Goal: Task Accomplishment & Management: Use online tool/utility

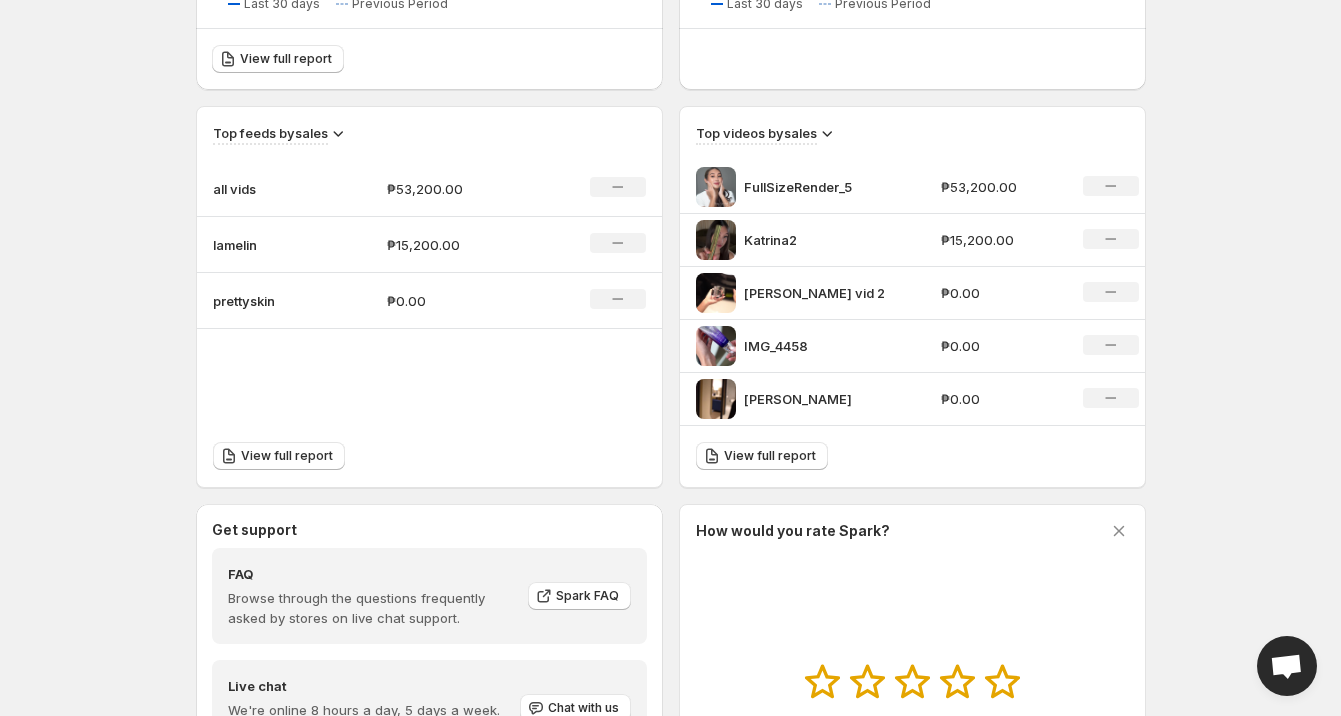
scroll to position [605, 0]
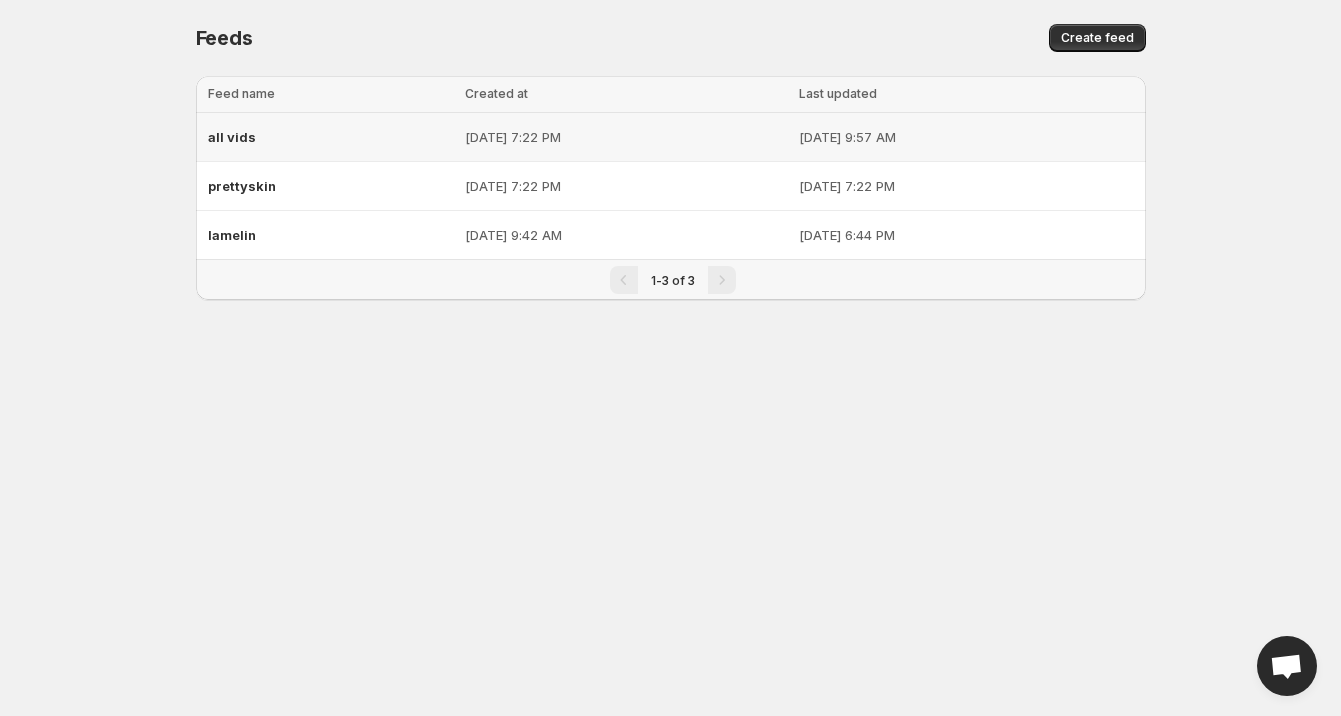
click at [285, 136] on div "all vids" at bounding box center [331, 137] width 246 height 36
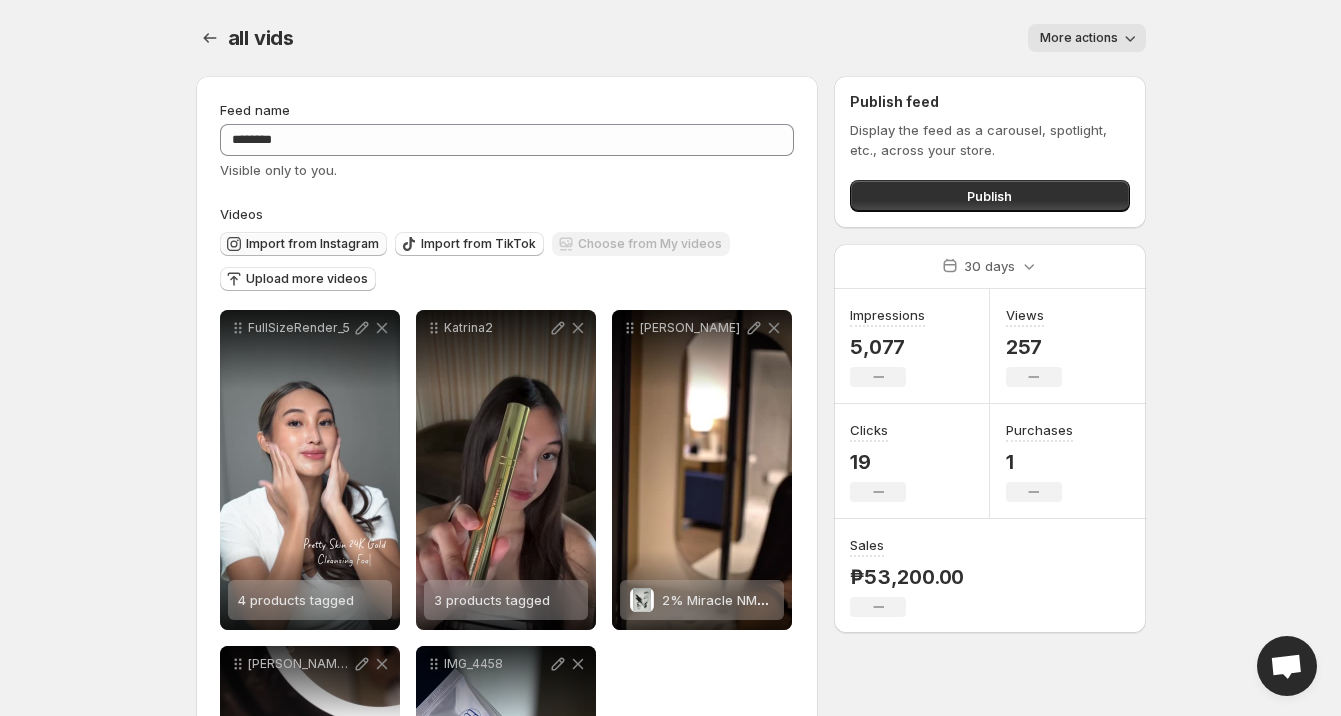
click at [309, 243] on span "Import from Instagram" at bounding box center [312, 244] width 133 height 16
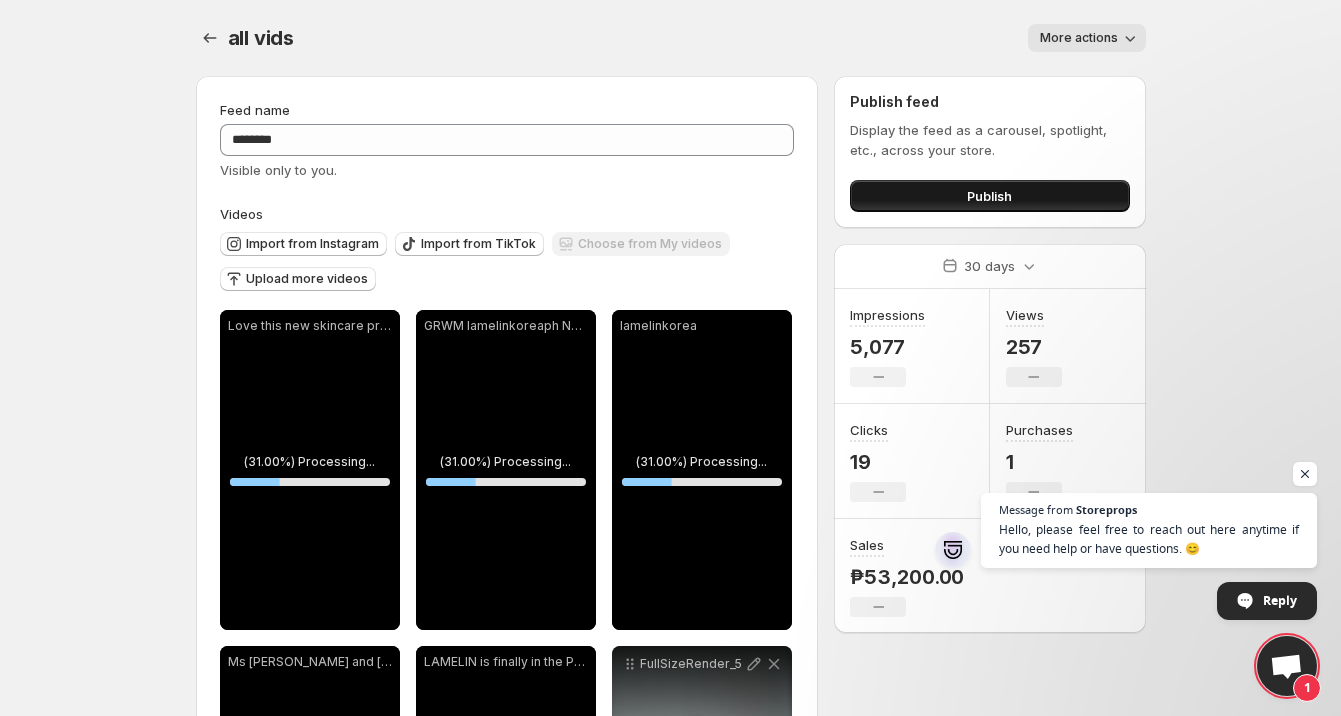
click at [1086, 204] on button "Publish" at bounding box center [989, 196] width 279 height 32
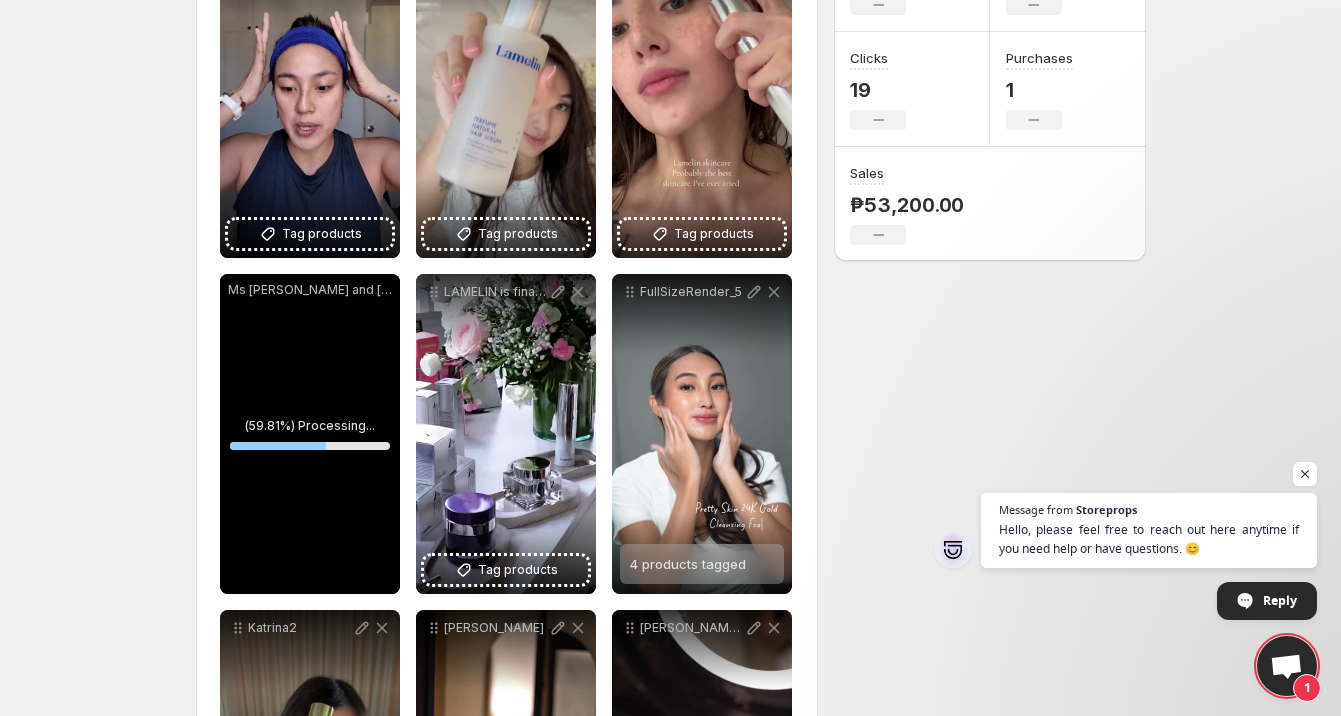
scroll to position [286, 0]
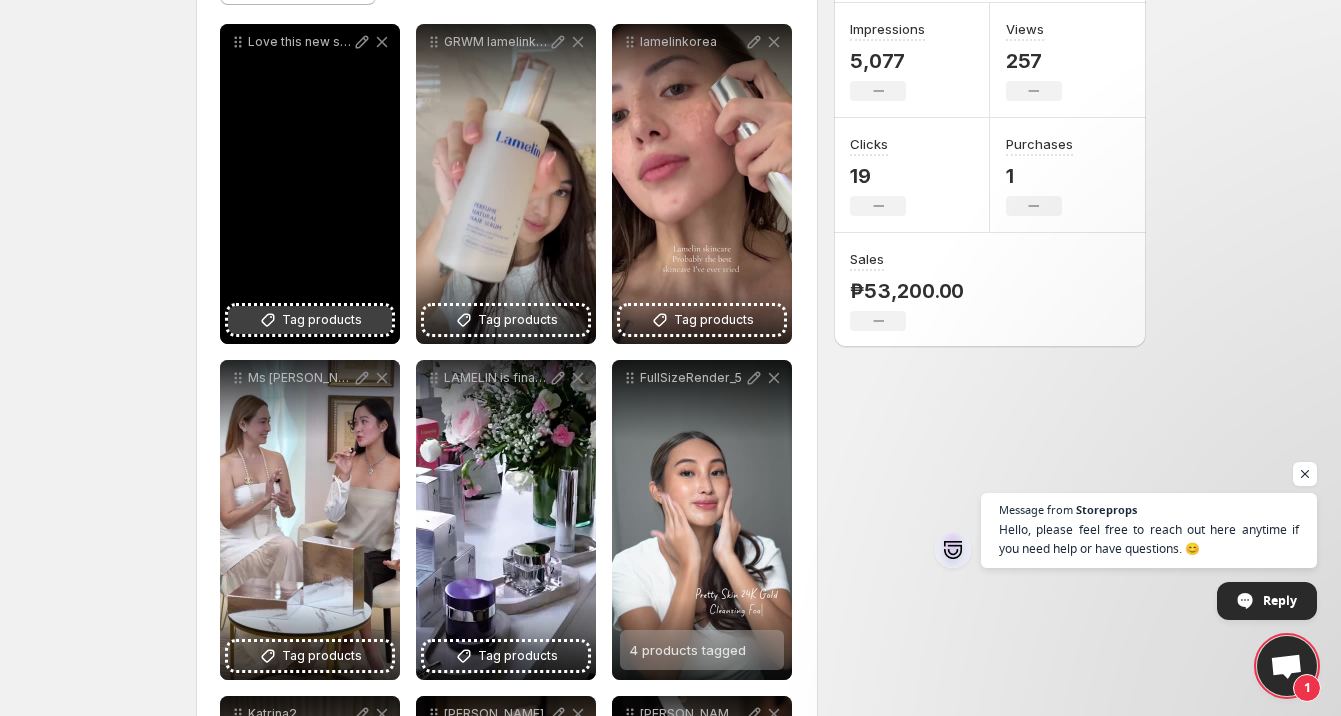
click at [310, 319] on span "Tag products" at bounding box center [322, 320] width 80 height 20
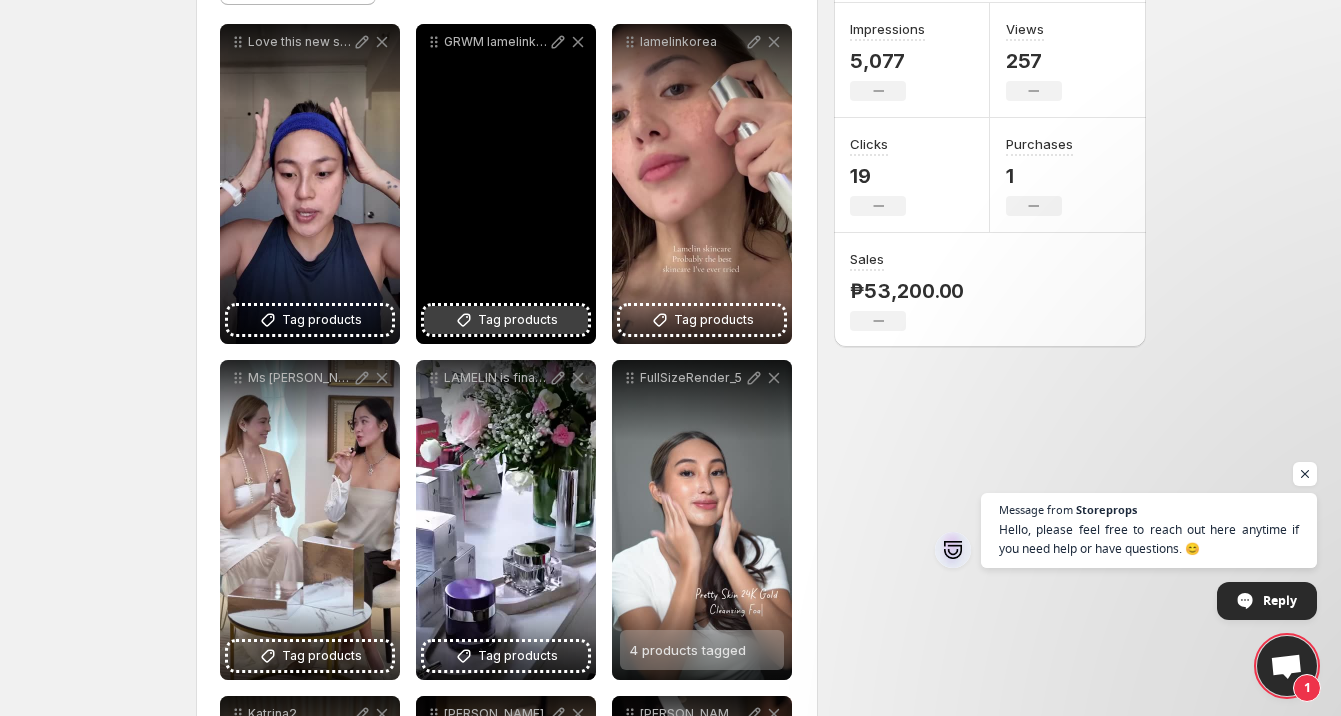
click at [539, 327] on span "Tag products" at bounding box center [518, 320] width 80 height 20
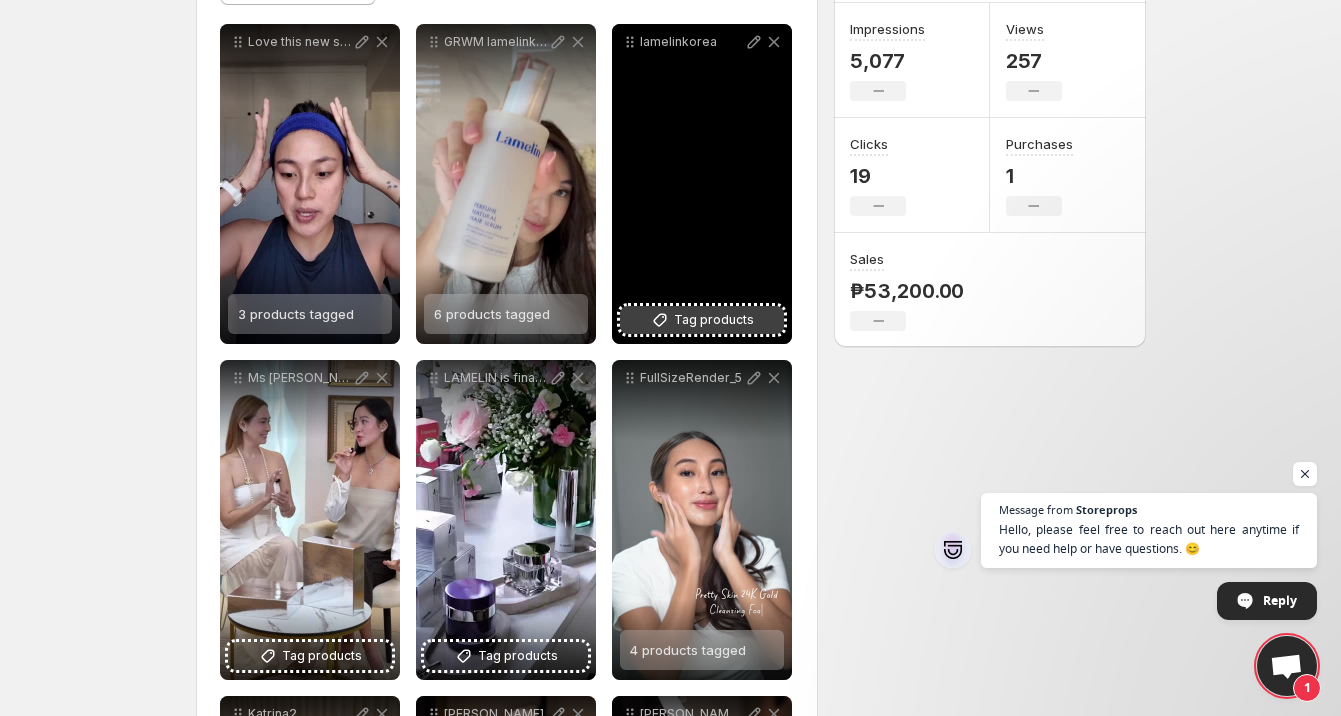
click at [737, 321] on span "Tag products" at bounding box center [714, 320] width 80 height 20
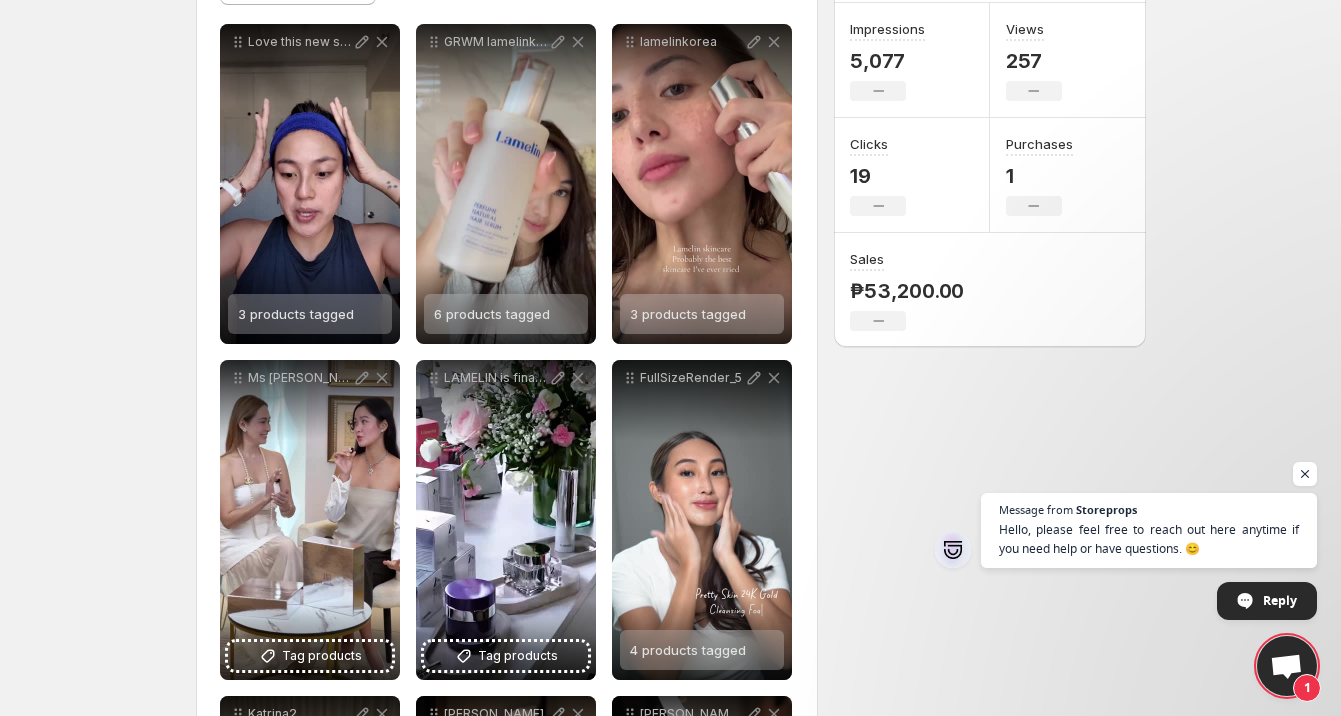
scroll to position [0, 0]
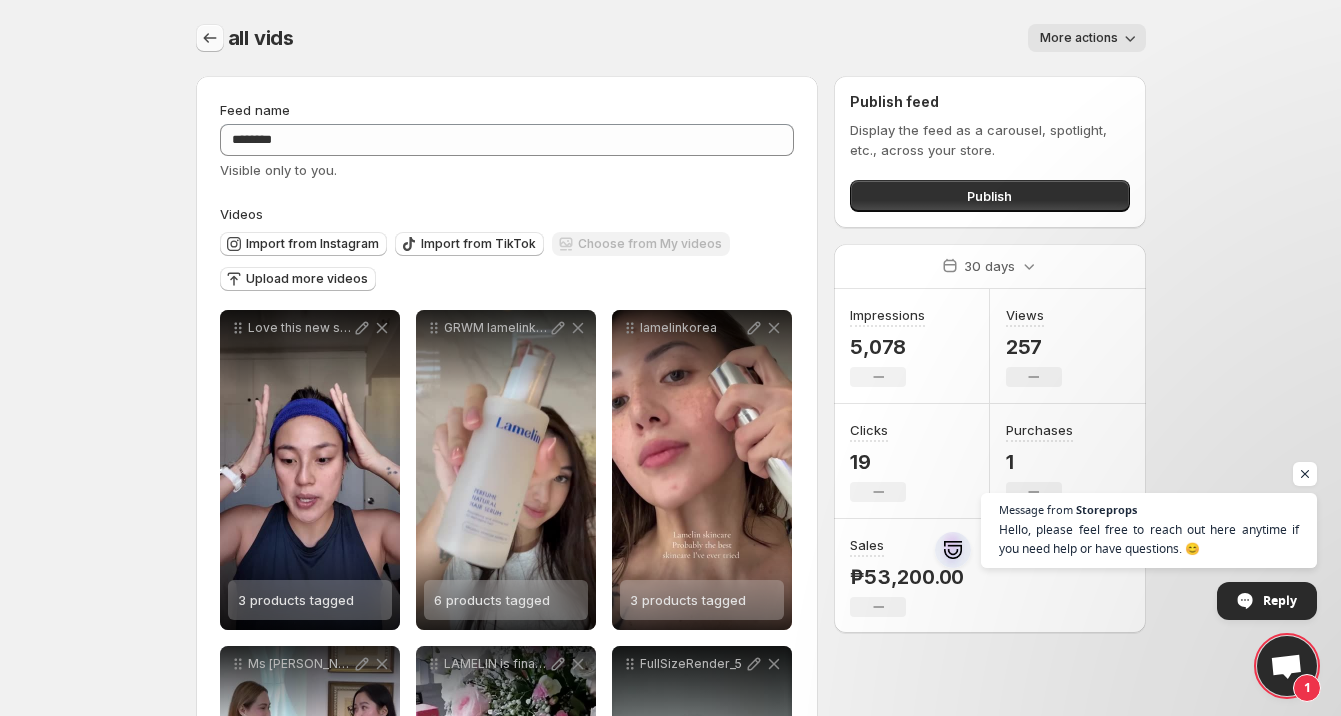
click at [214, 27] on button "Settings" at bounding box center [210, 38] width 28 height 28
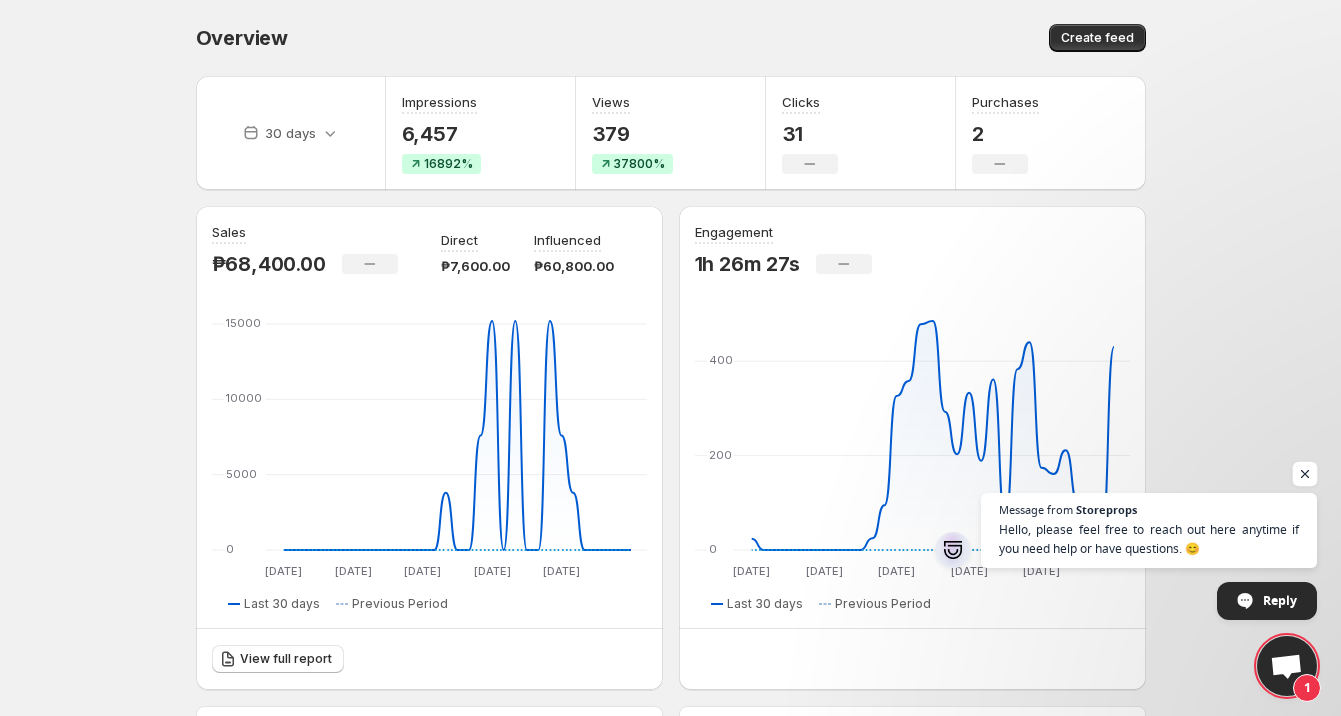
click at [1301, 474] on span "Open chat" at bounding box center [1305, 474] width 25 height 25
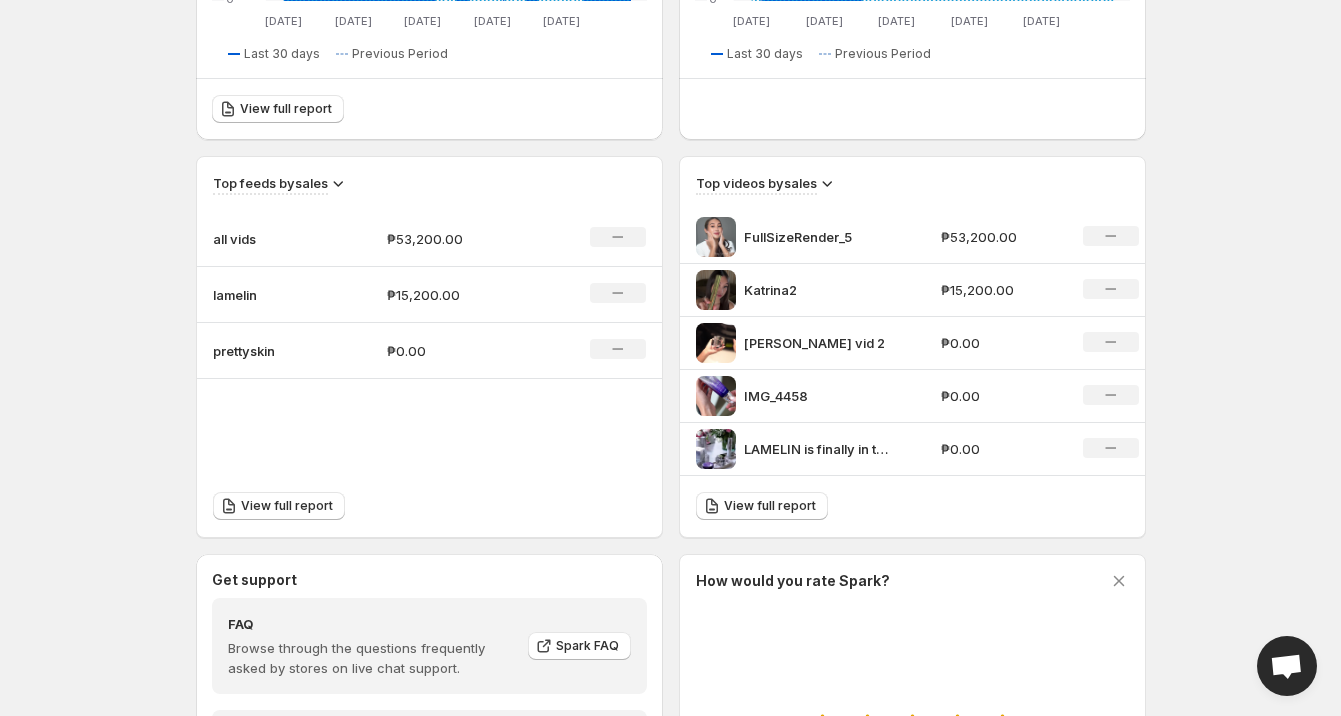
scroll to position [532, 0]
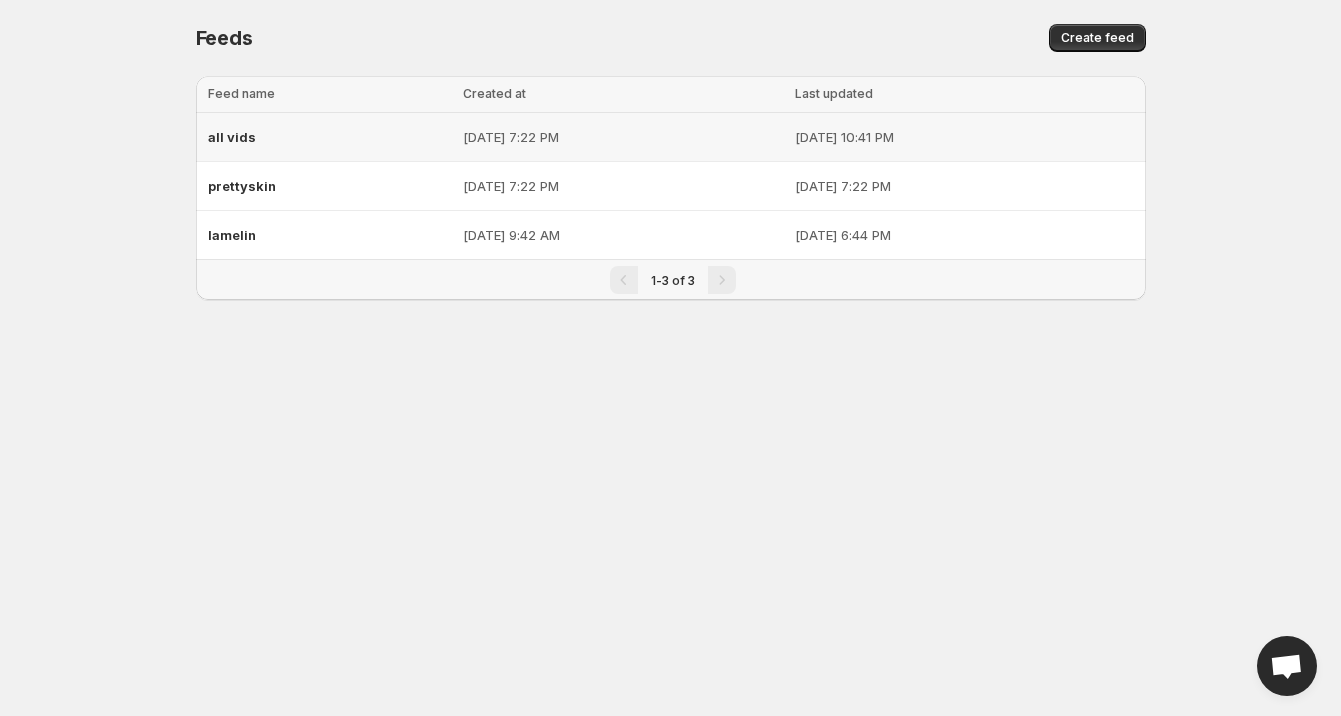
click at [248, 137] on span "all vids" at bounding box center [232, 137] width 48 height 16
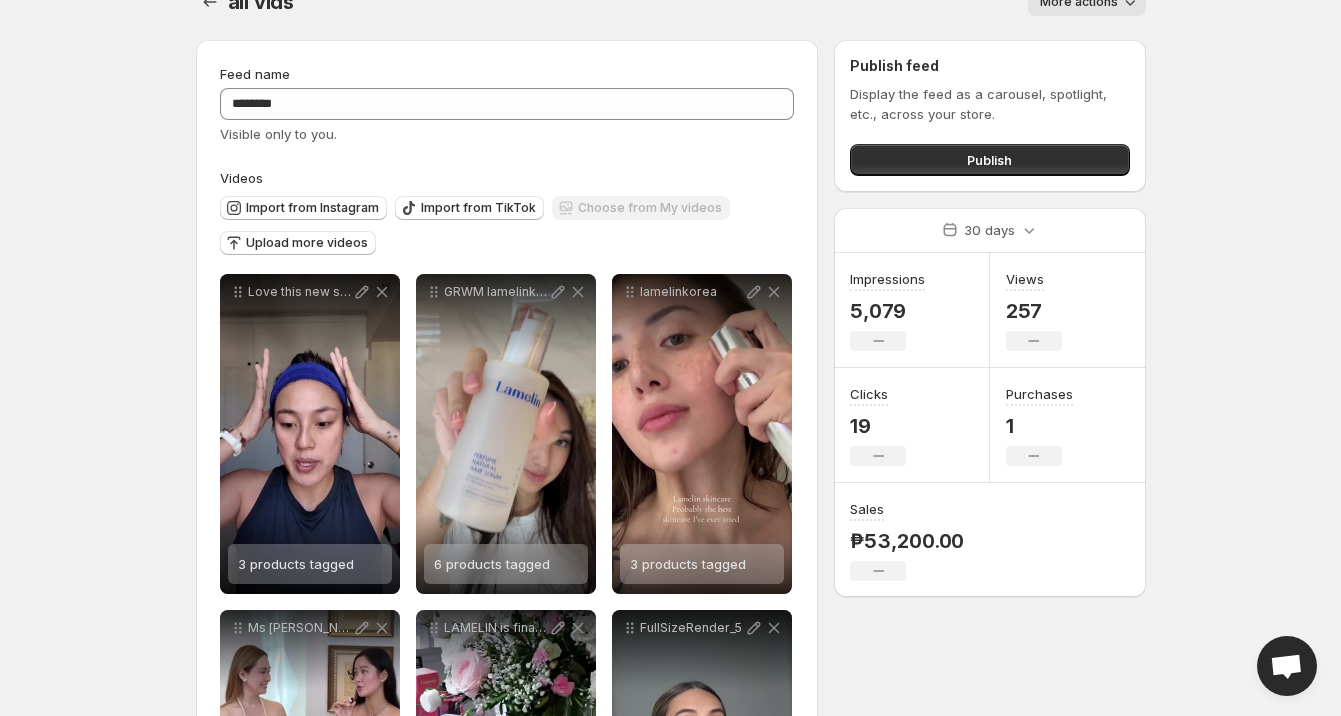
scroll to position [40, 0]
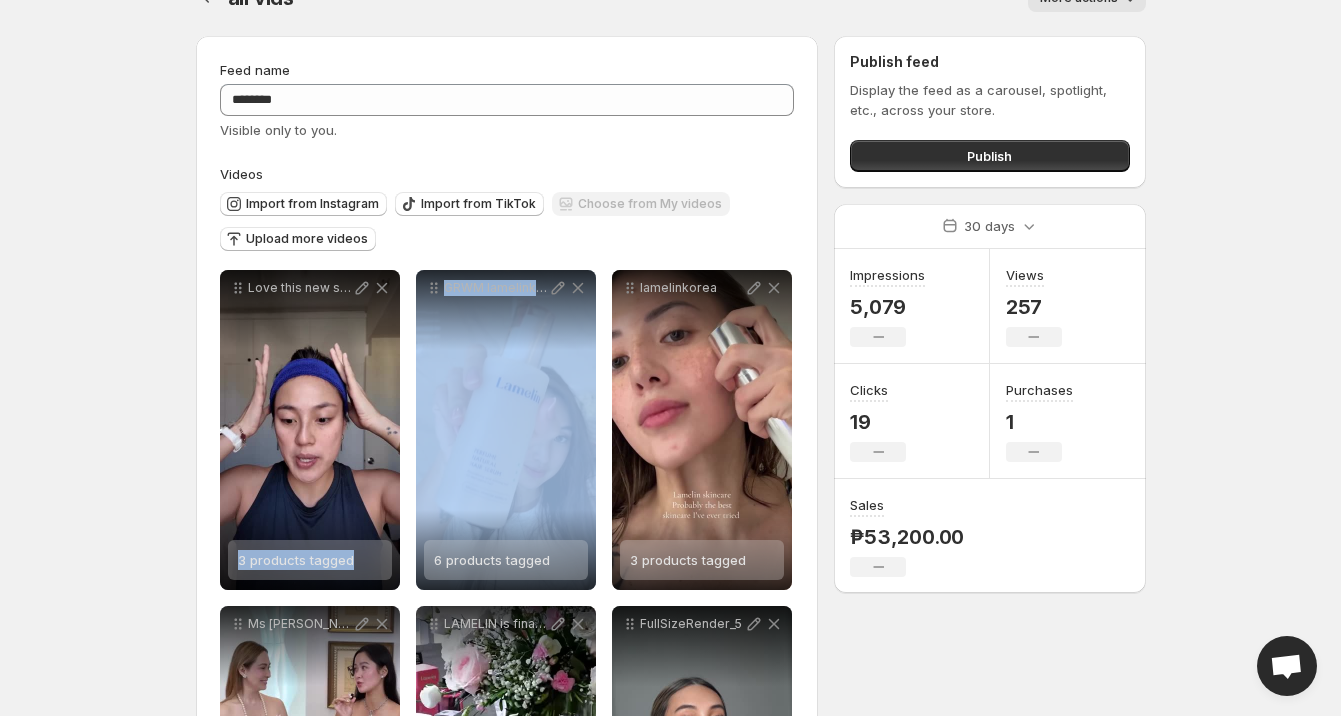
drag, startPoint x: 552, startPoint y: 427, endPoint x: 399, endPoint y: 402, distance: 155.0
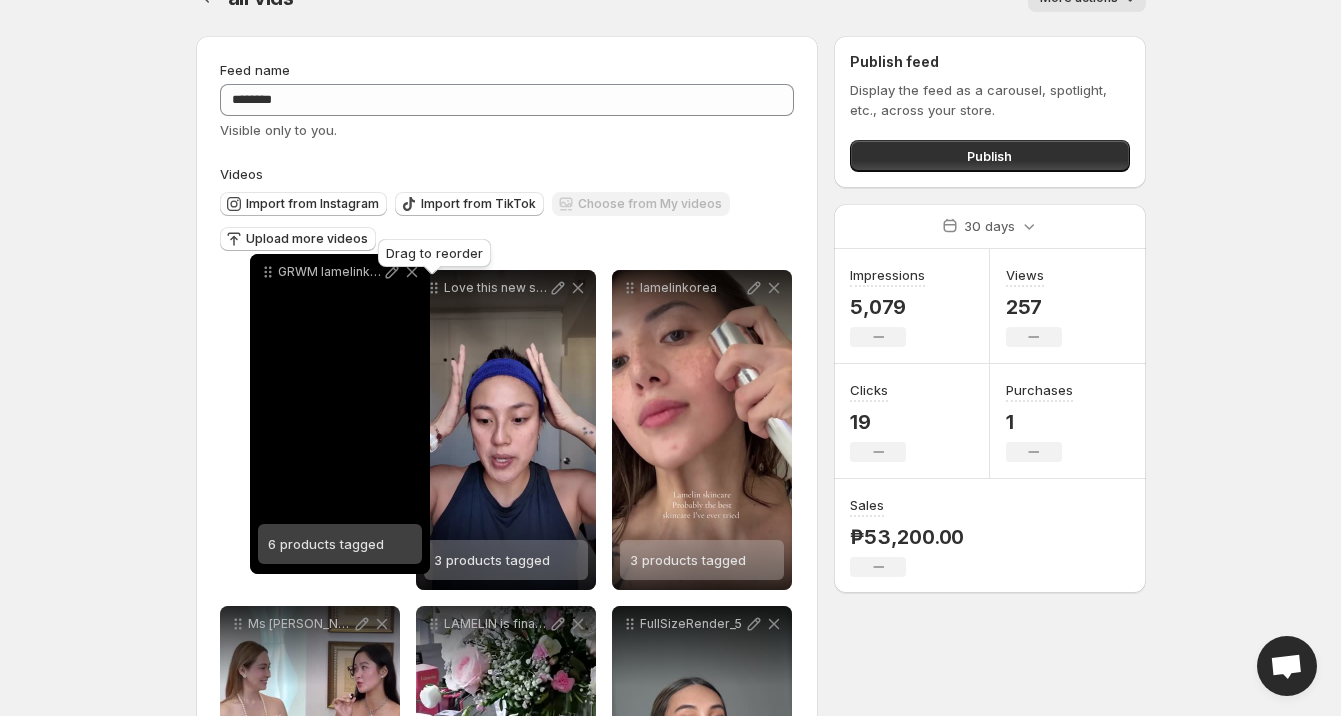
drag, startPoint x: 436, startPoint y: 293, endPoint x: 267, endPoint y: 277, distance: 169.7
click at [269, 277] on icon at bounding box center [270, 276] width 3 height 3
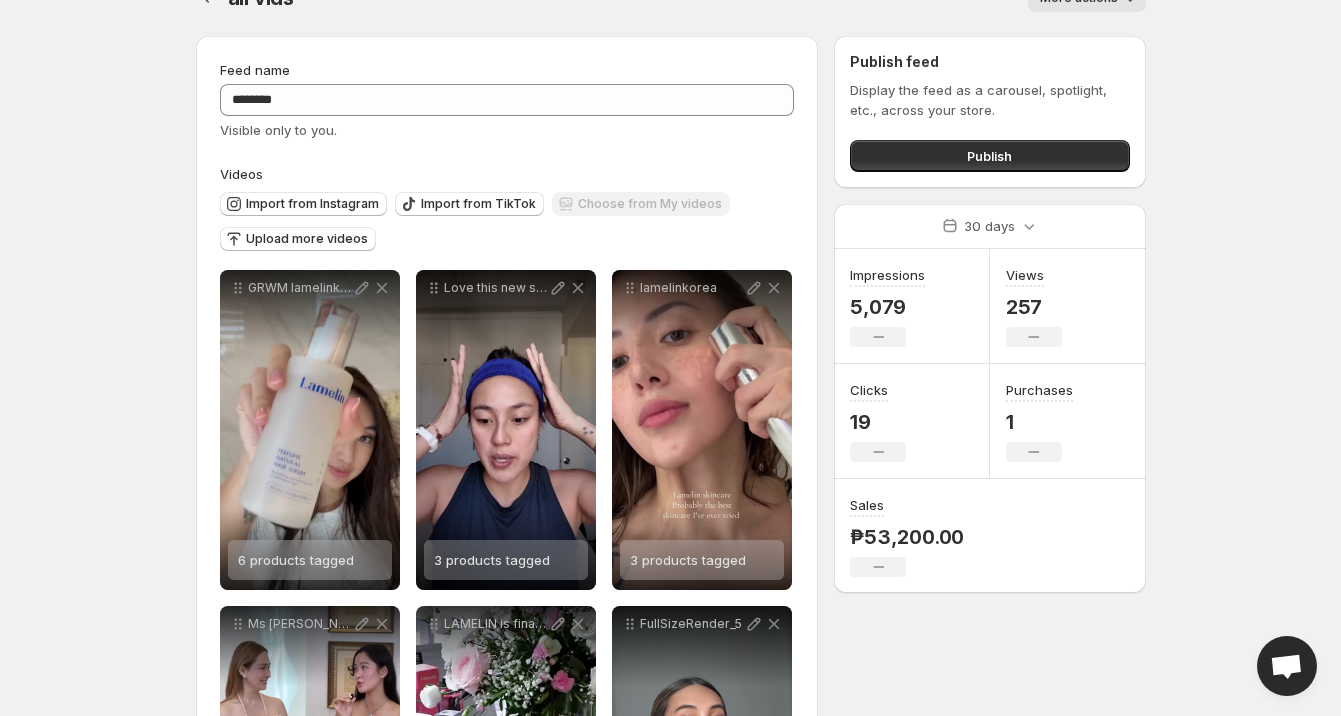
scroll to position [0, 0]
